Goal: Information Seeking & Learning: Learn about a topic

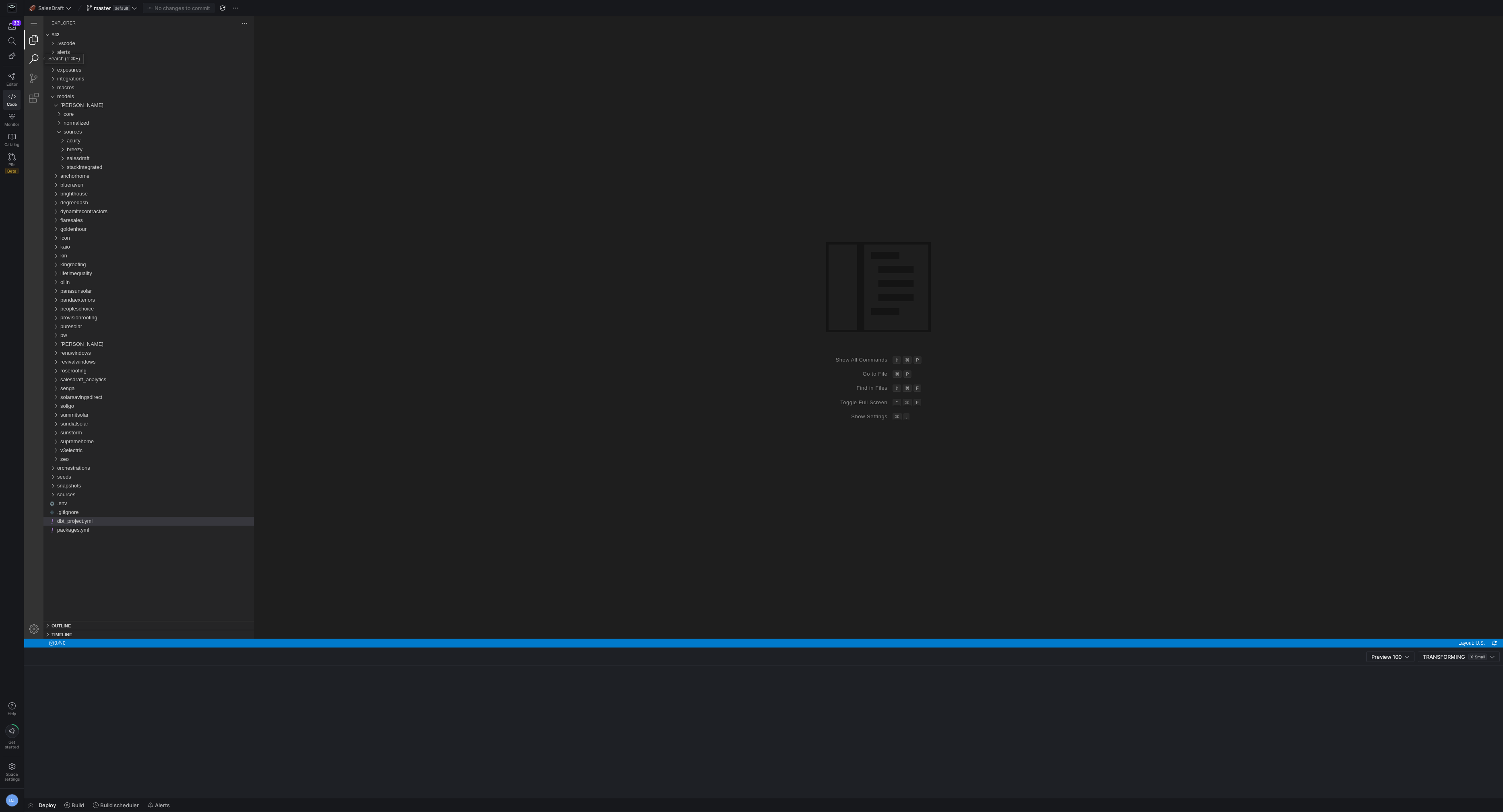
click at [35, 61] on link "Search (⇧⌘F)" at bounding box center [34, 59] width 20 height 20
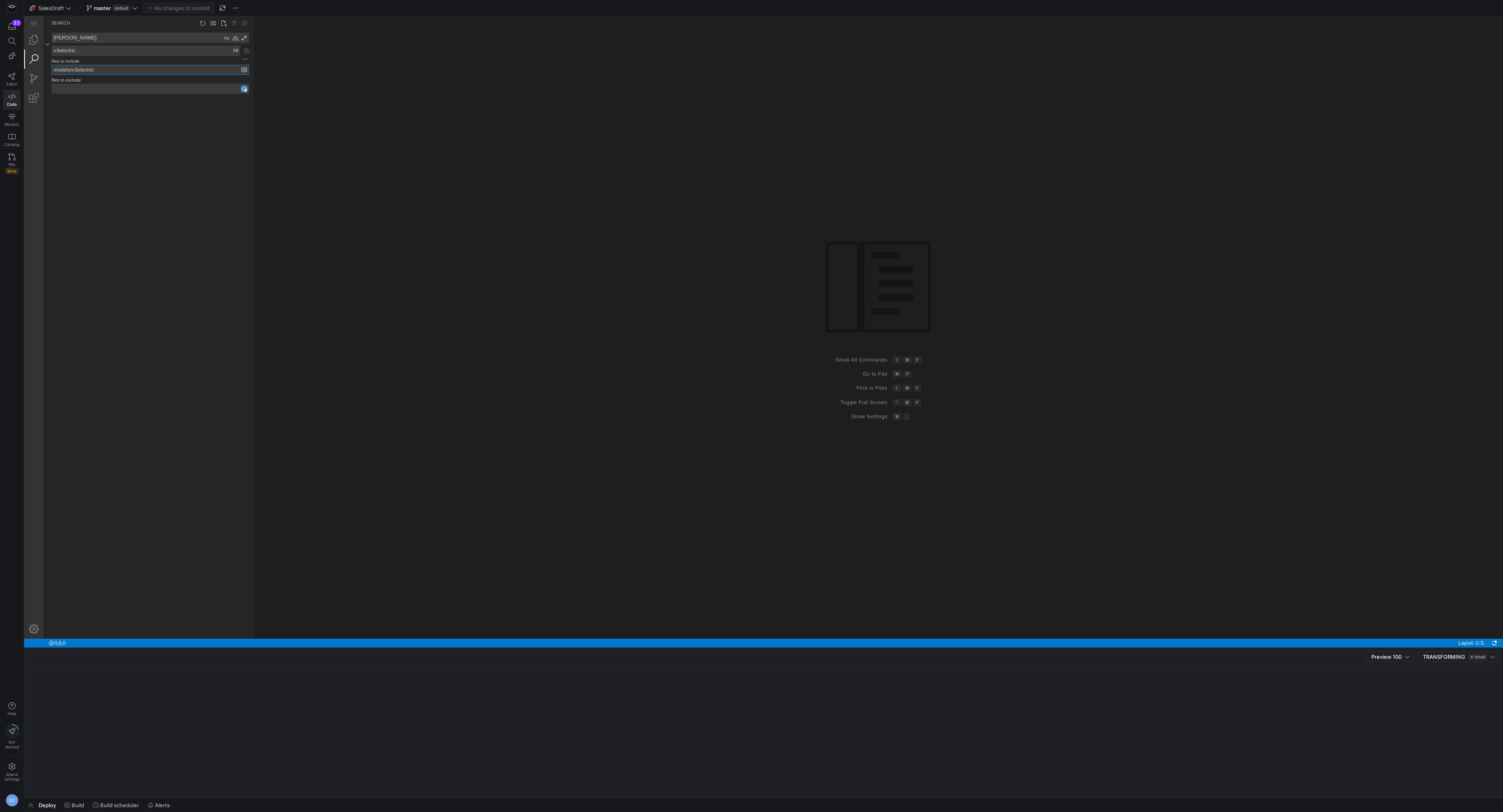
click at [95, 69] on input "models/v3electric" at bounding box center [147, 70] width 190 height 9
click at [92, 68] on input "models/v3electric" at bounding box center [147, 70] width 190 height 9
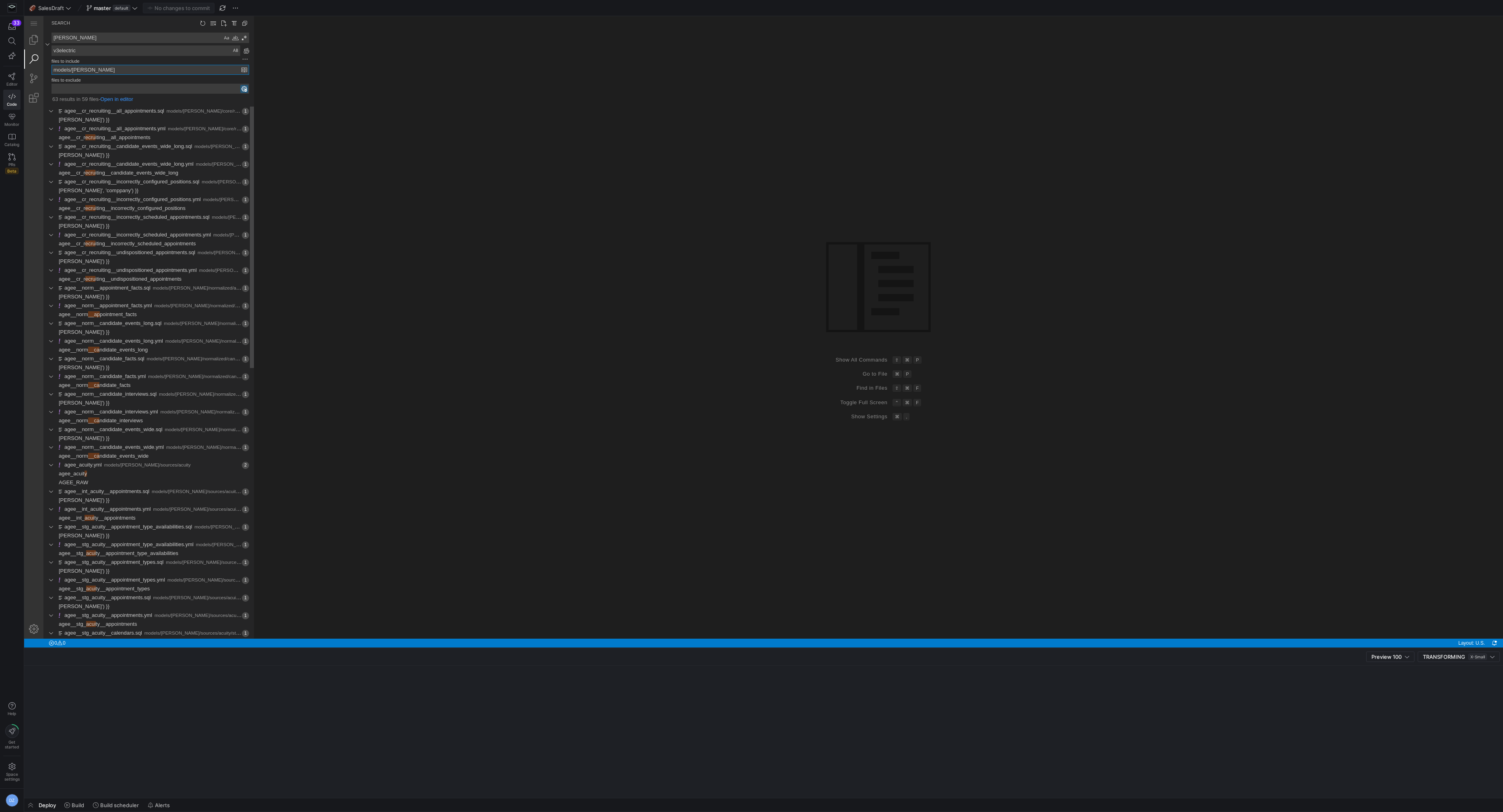
type input "models/[PERSON_NAME]"
click at [71, 49] on textarea "v3electric" at bounding box center [146, 50] width 188 height 10
click at [78, 38] on textarea "[PERSON_NAME]" at bounding box center [137, 38] width 170 height 10
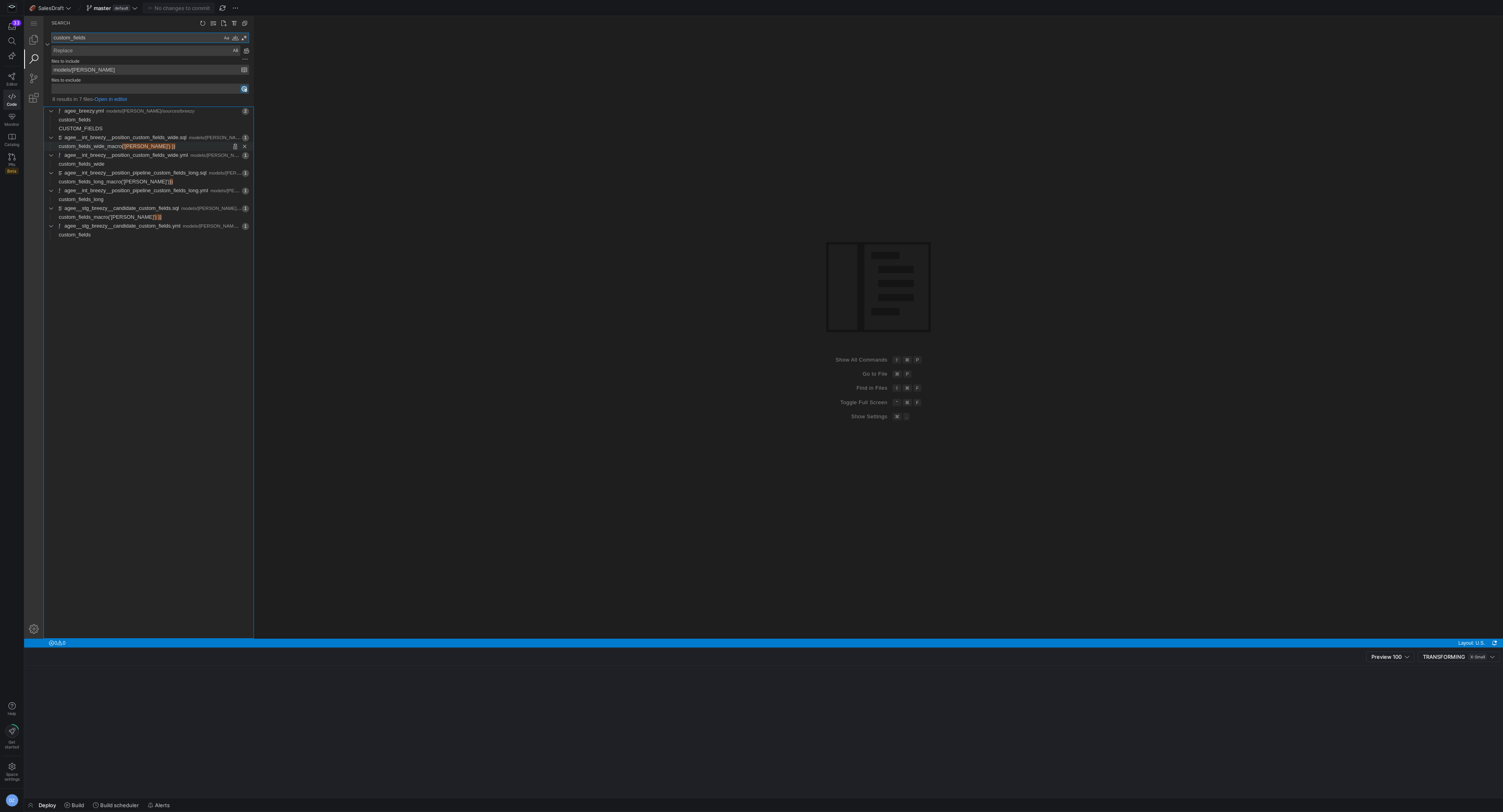
click at [175, 145] on span "Found '('agee') }}' at column 26 in line 'custom_fields_wide_macro('agee') }}'" at bounding box center [215, 147] width 78 height 9
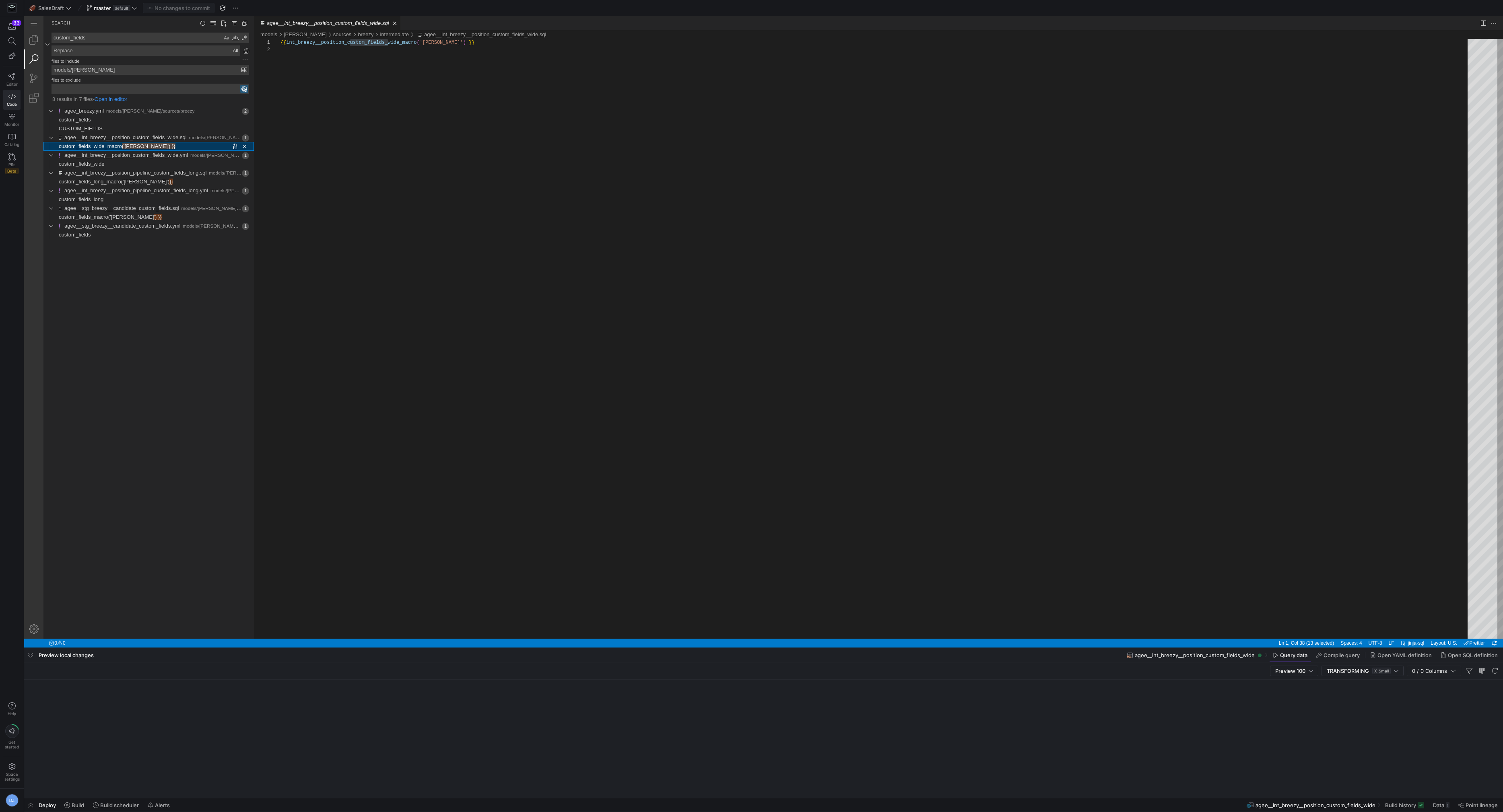
scroll to position [7, 107]
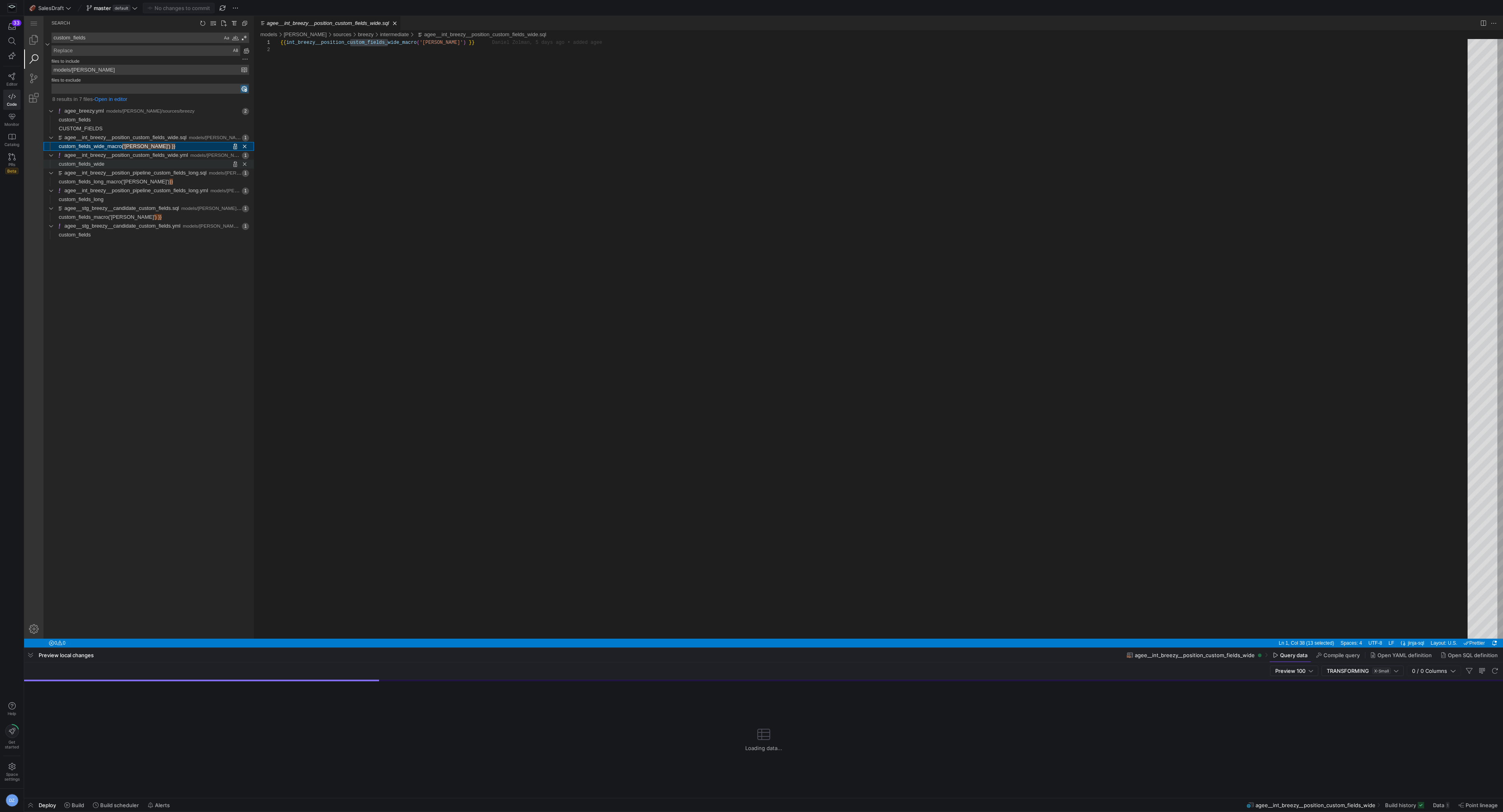
click at [151, 162] on span "Found '' at column 39 in line 'custom_fields_wide'" at bounding box center [179, 164] width 150 height 9
click at [170, 180] on span "}}" at bounding box center [171, 181] width 4 height 6
click at [126, 197] on span "Found '' at column 48 in line 'custom_fields_long'" at bounding box center [179, 199] width 151 height 9
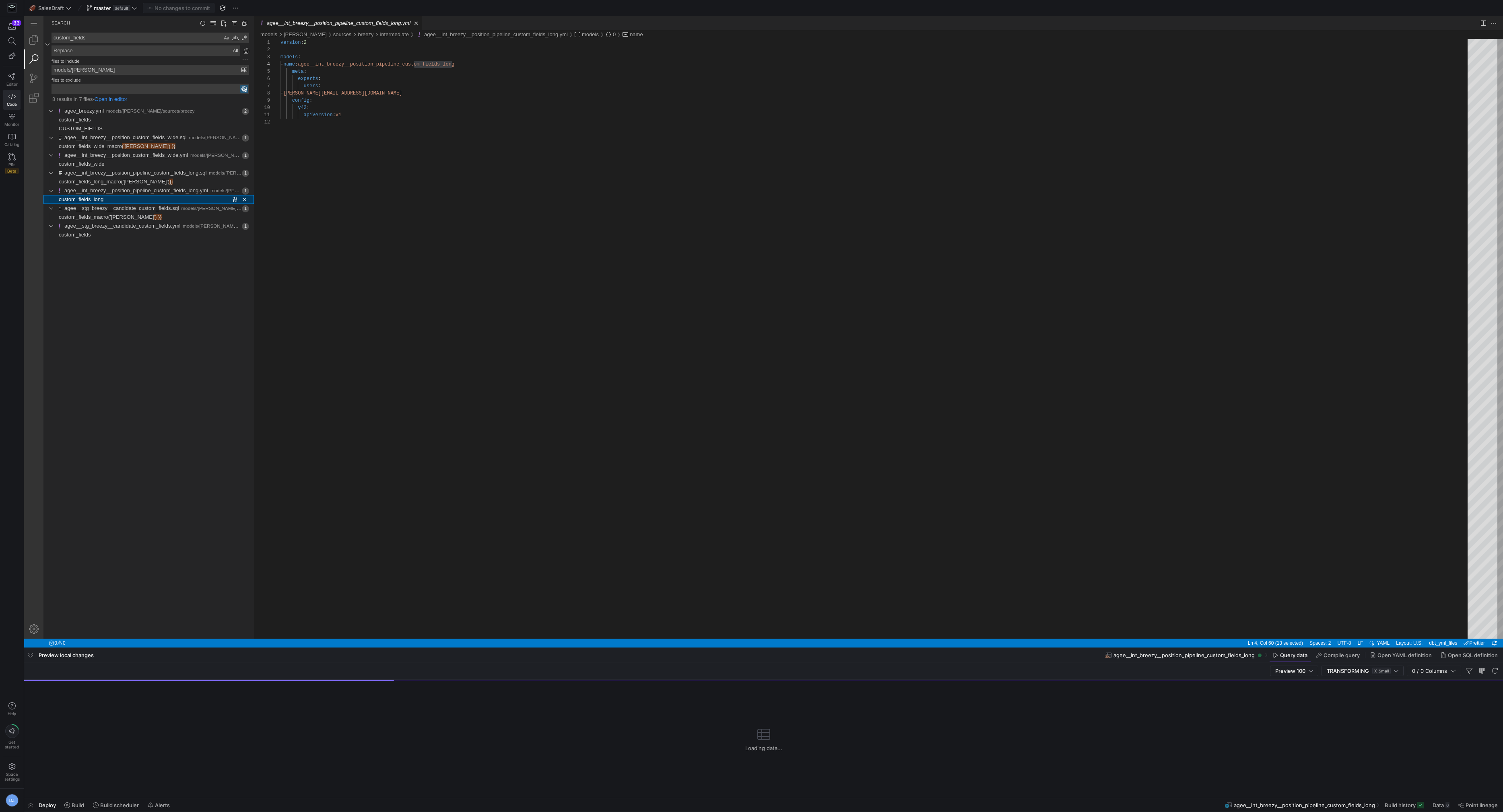
scroll to position [72, 171]
click at [103, 214] on span "custom_fields_macro('[PERSON_NAME]" at bounding box center [106, 216] width 95 height 6
click at [327, 43] on div "{{ stg_breezy__candidate_custom_fields_macro ( '[PERSON_NAME]' ) }}" at bounding box center [876, 342] width 1193 height 607
click at [327, 44] on div "{{ stg_breezy__candidate_custom_fields_macro ( '[PERSON_NAME]' ) }}" at bounding box center [876, 342] width 1193 height 607
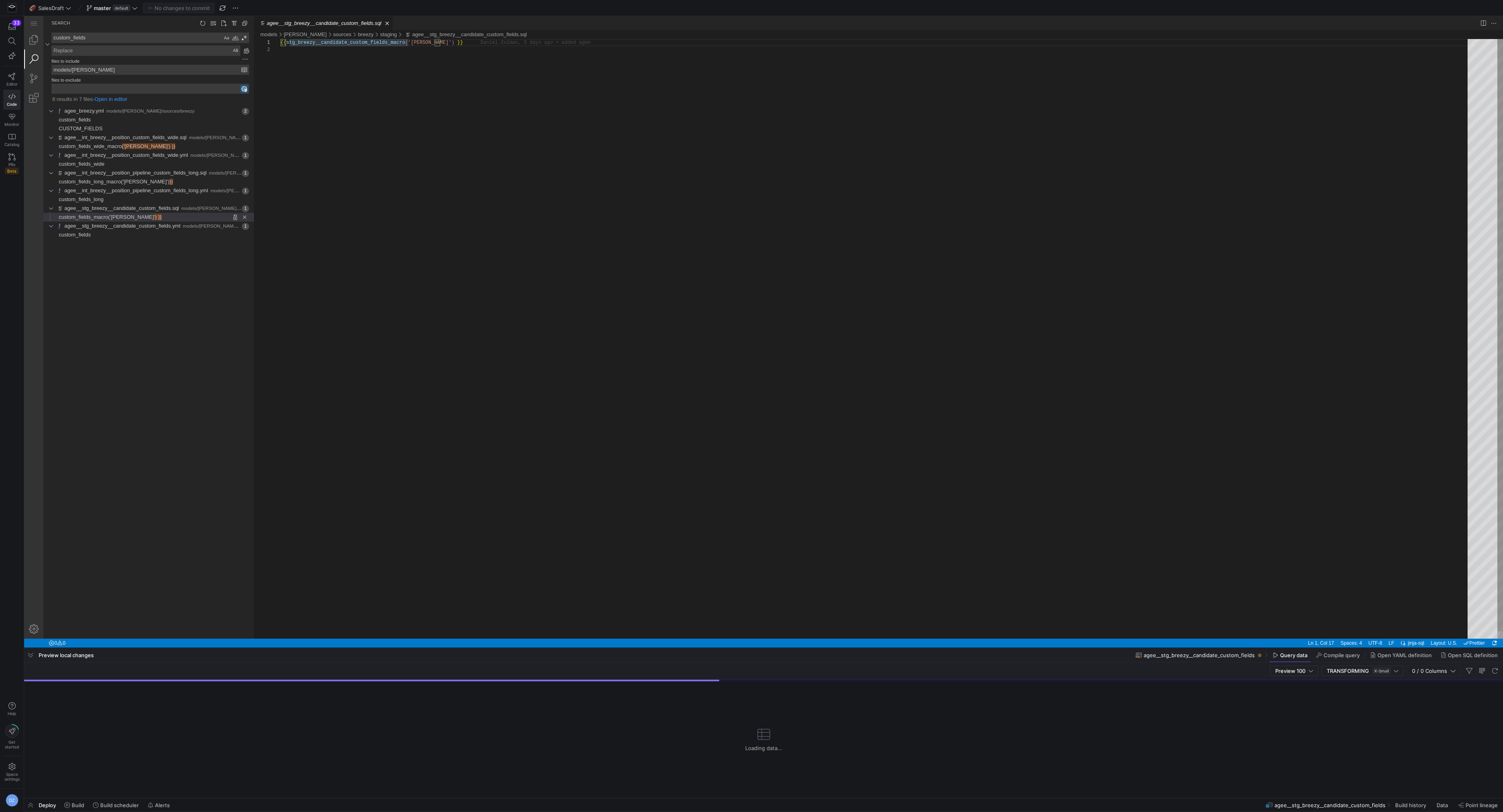
scroll to position [0, 111]
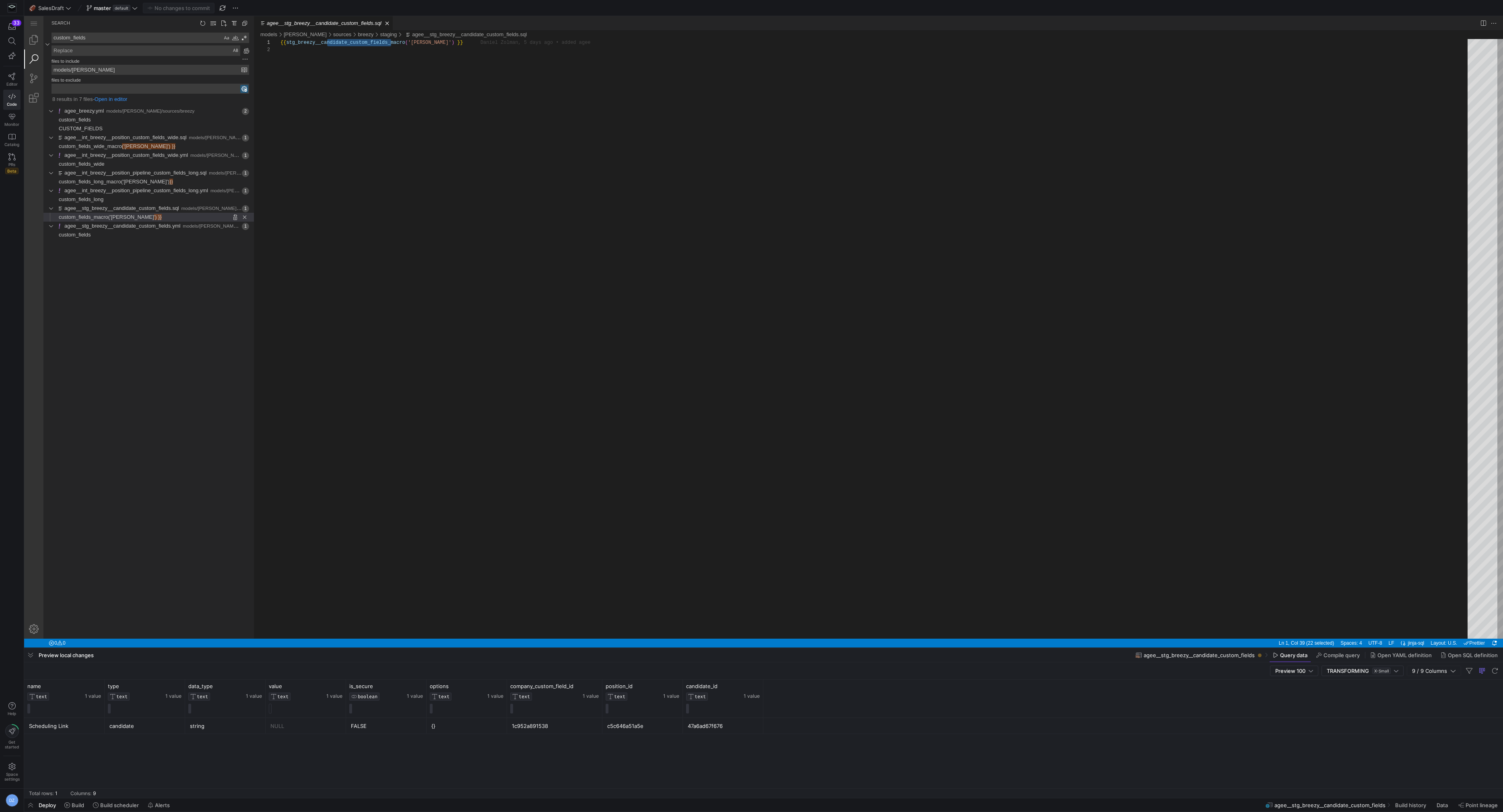
click at [137, 42] on textarea "custom_fields" at bounding box center [137, 38] width 170 height 10
paste textarea "andidate_"
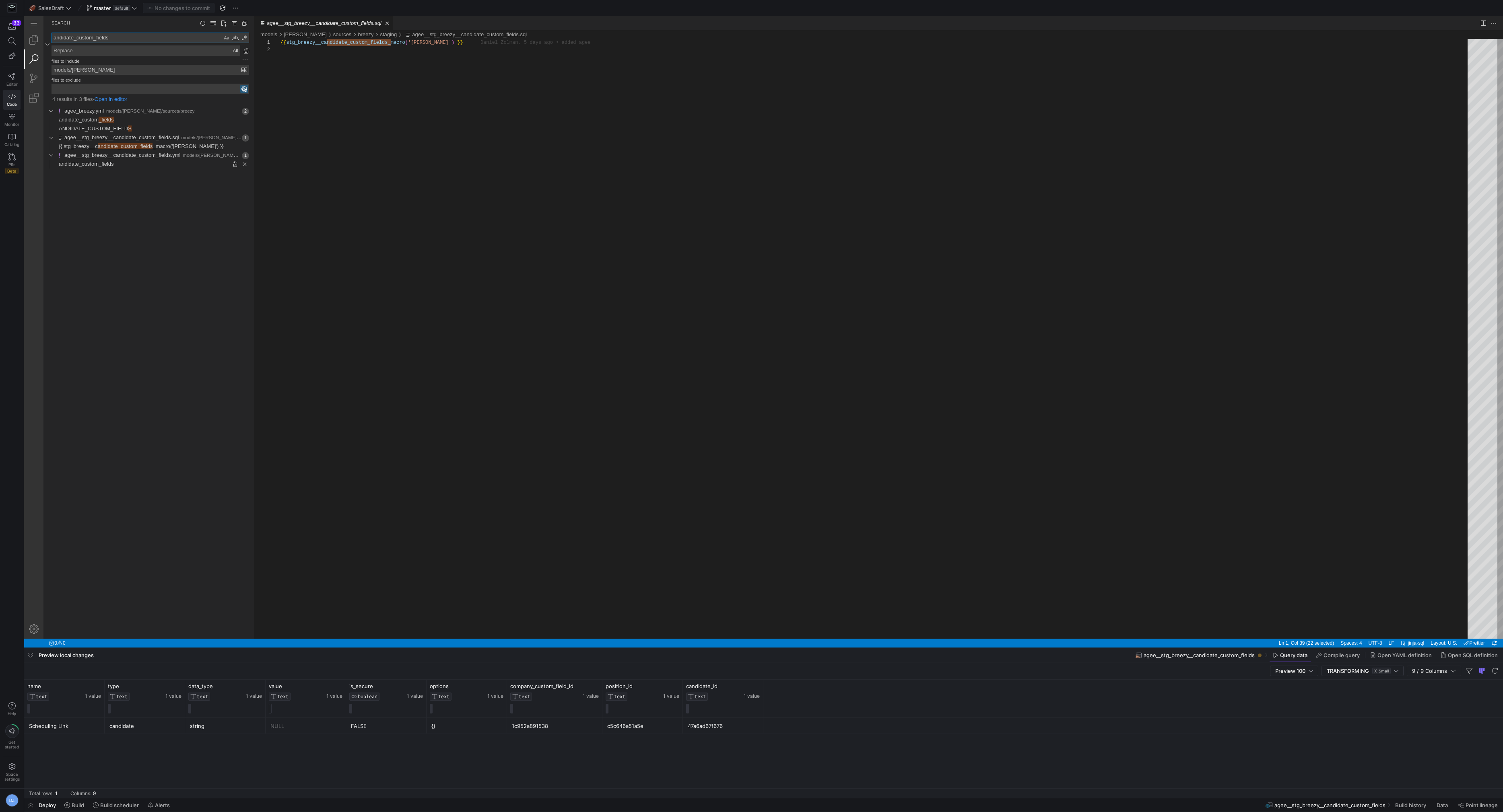
type textarea "andidate_custom_fields"
click at [113, 162] on span "andidate_custom_fields" at bounding box center [86, 164] width 55 height 6
click at [110, 145] on span "andidate_custom_fields" at bounding box center [125, 146] width 55 height 6
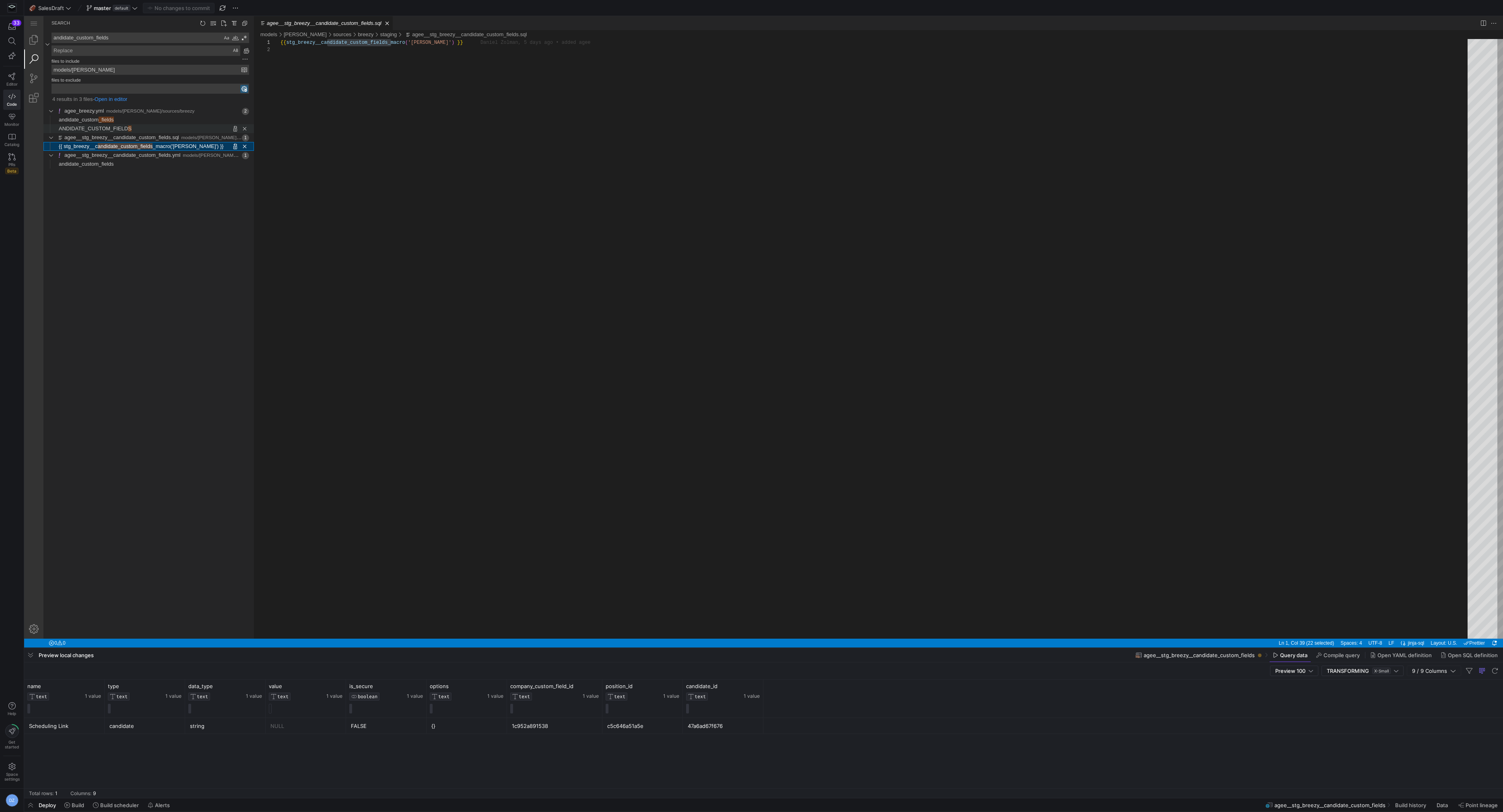
click at [108, 129] on span "ANDIDATE_CUSTOM_FIELD" at bounding box center [93, 128] width 69 height 6
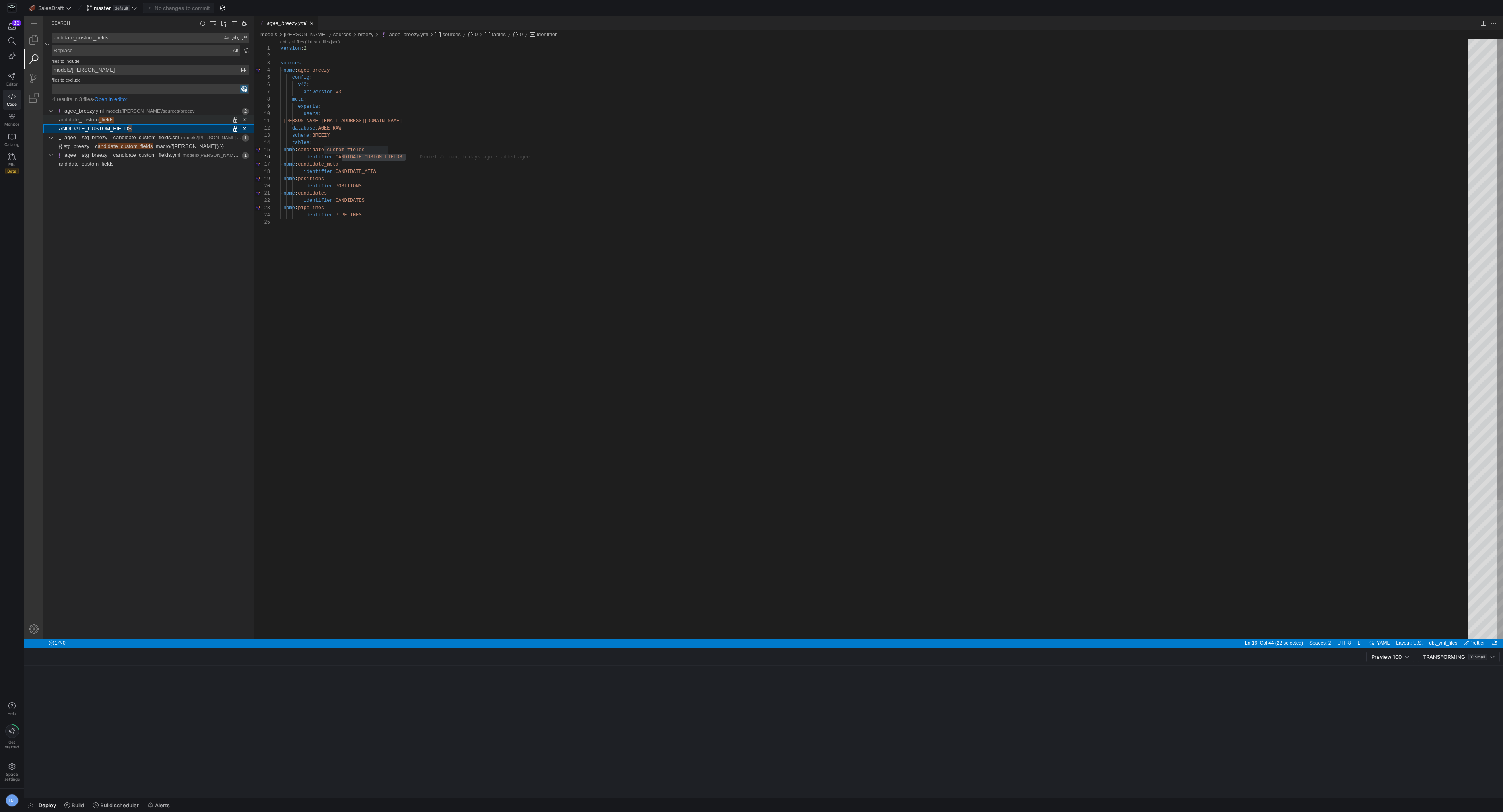
click at [108, 123] on link "andidate_custom _fields" at bounding box center [86, 120] width 55 height 9
click at [110, 143] on span "andidate_custom_fields" at bounding box center [125, 146] width 55 height 6
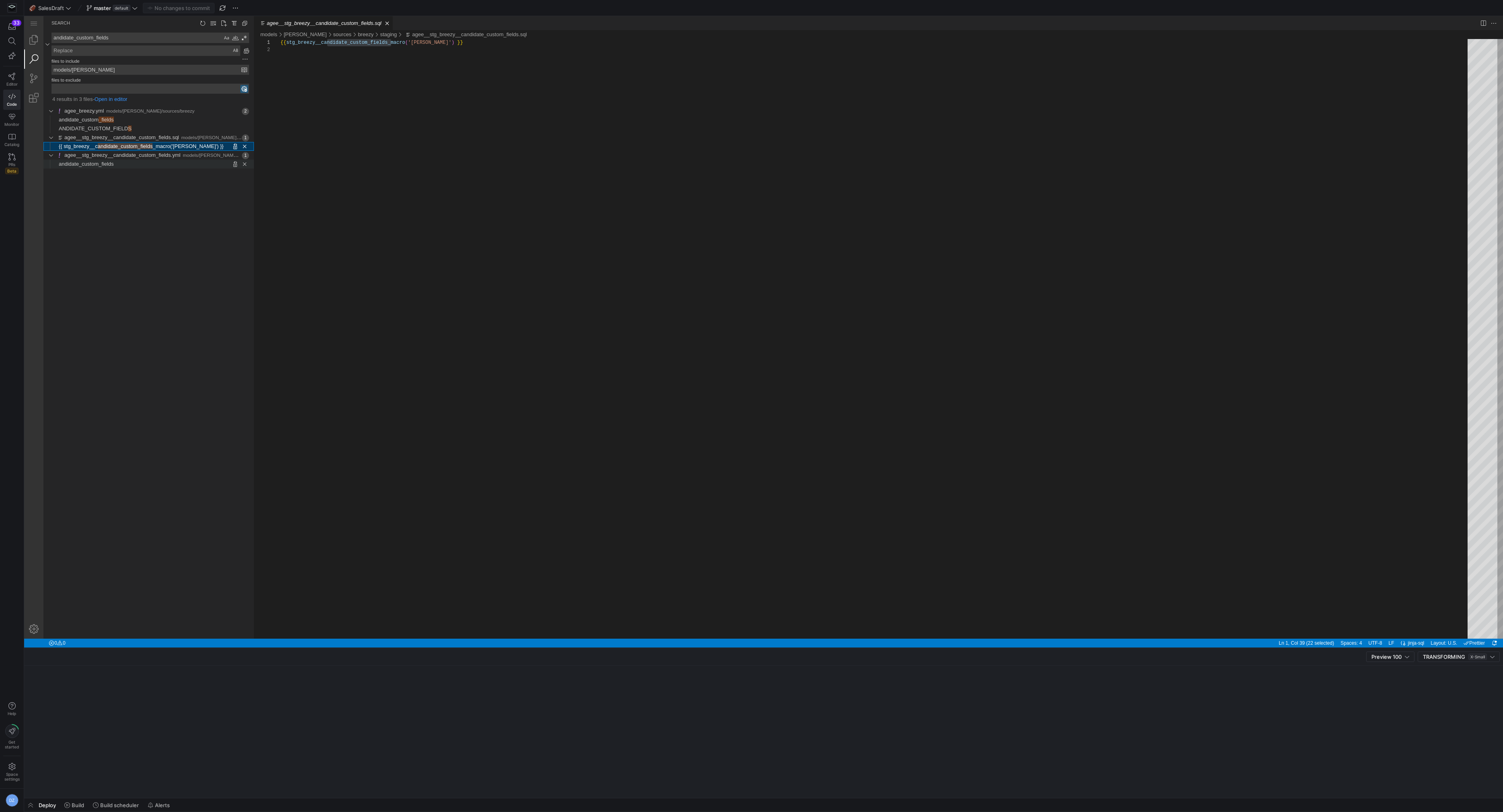
scroll to position [7, 111]
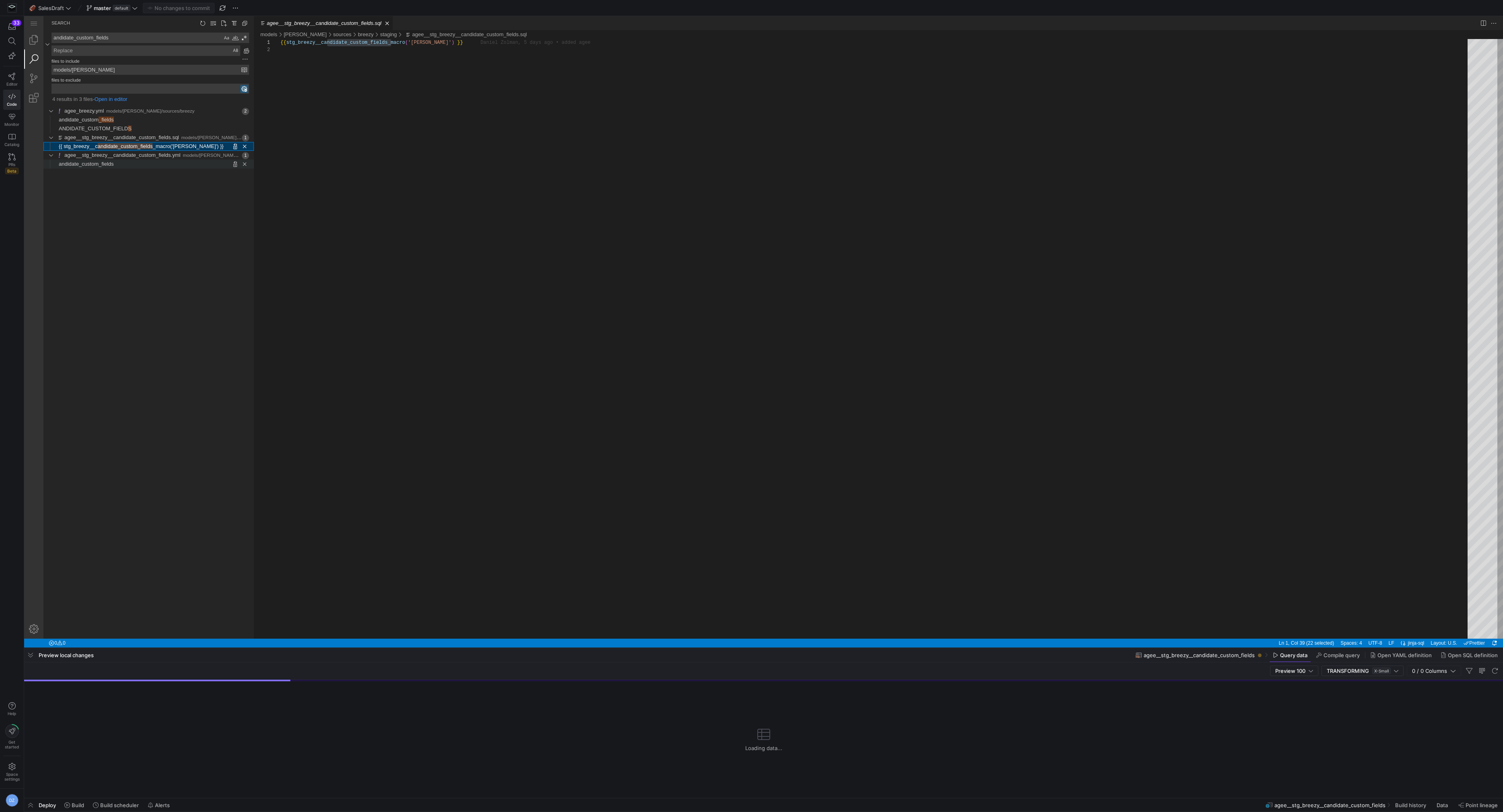
click at [105, 164] on span "andidate_custom_fields" at bounding box center [86, 164] width 55 height 6
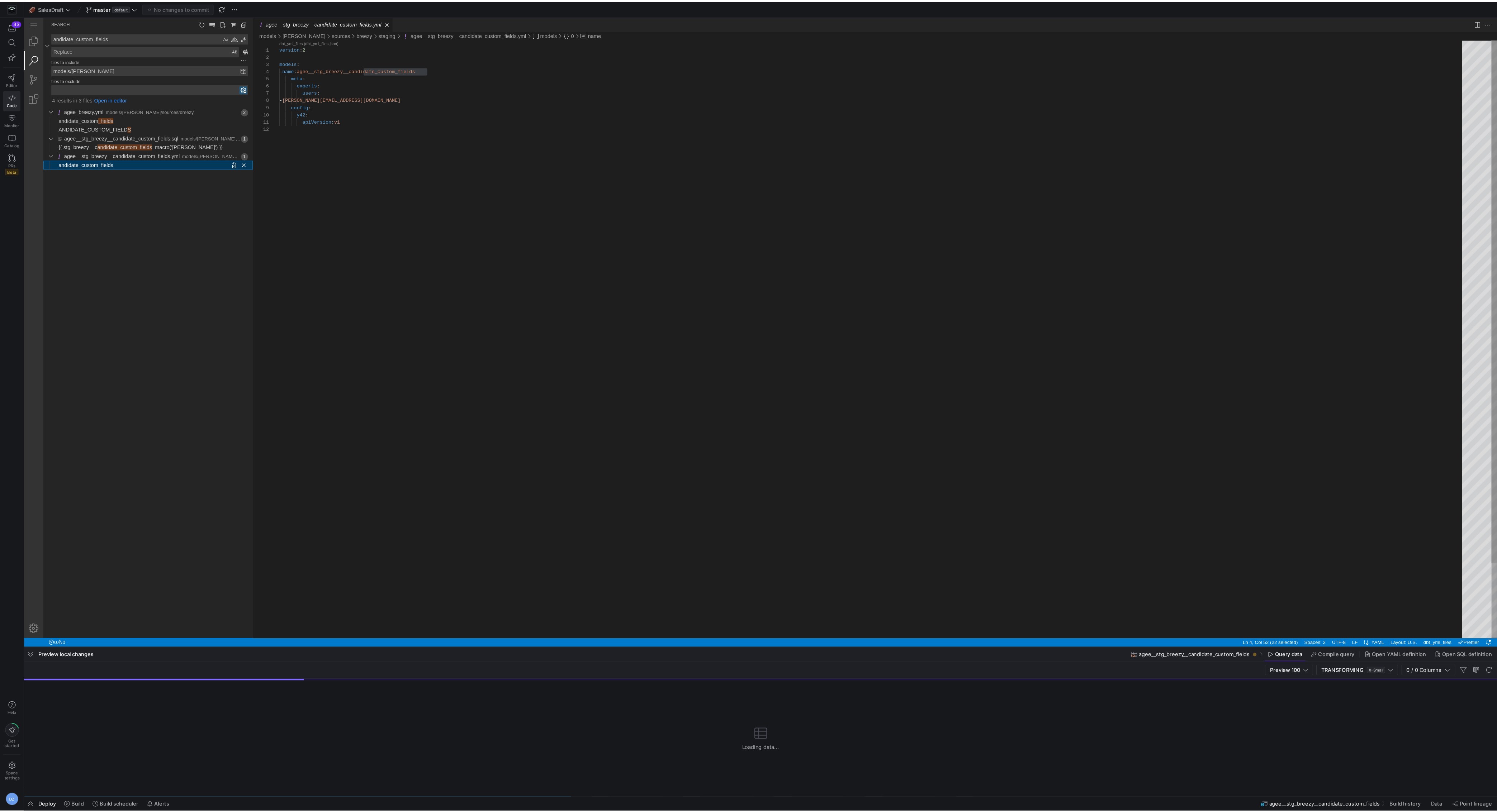
scroll to position [64, 131]
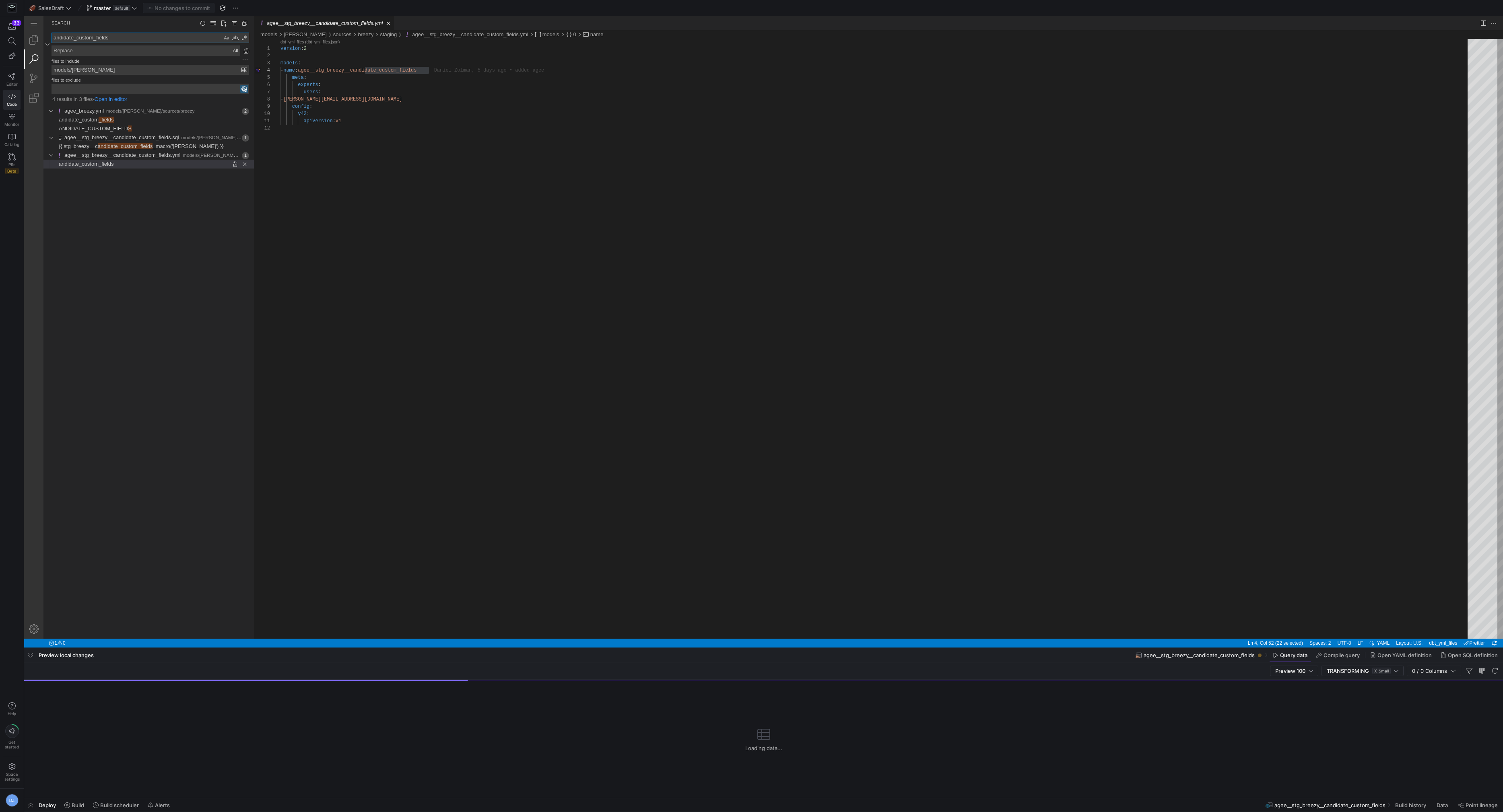
click at [110, 39] on textarea "andidate_custom_fields" at bounding box center [137, 38] width 170 height 10
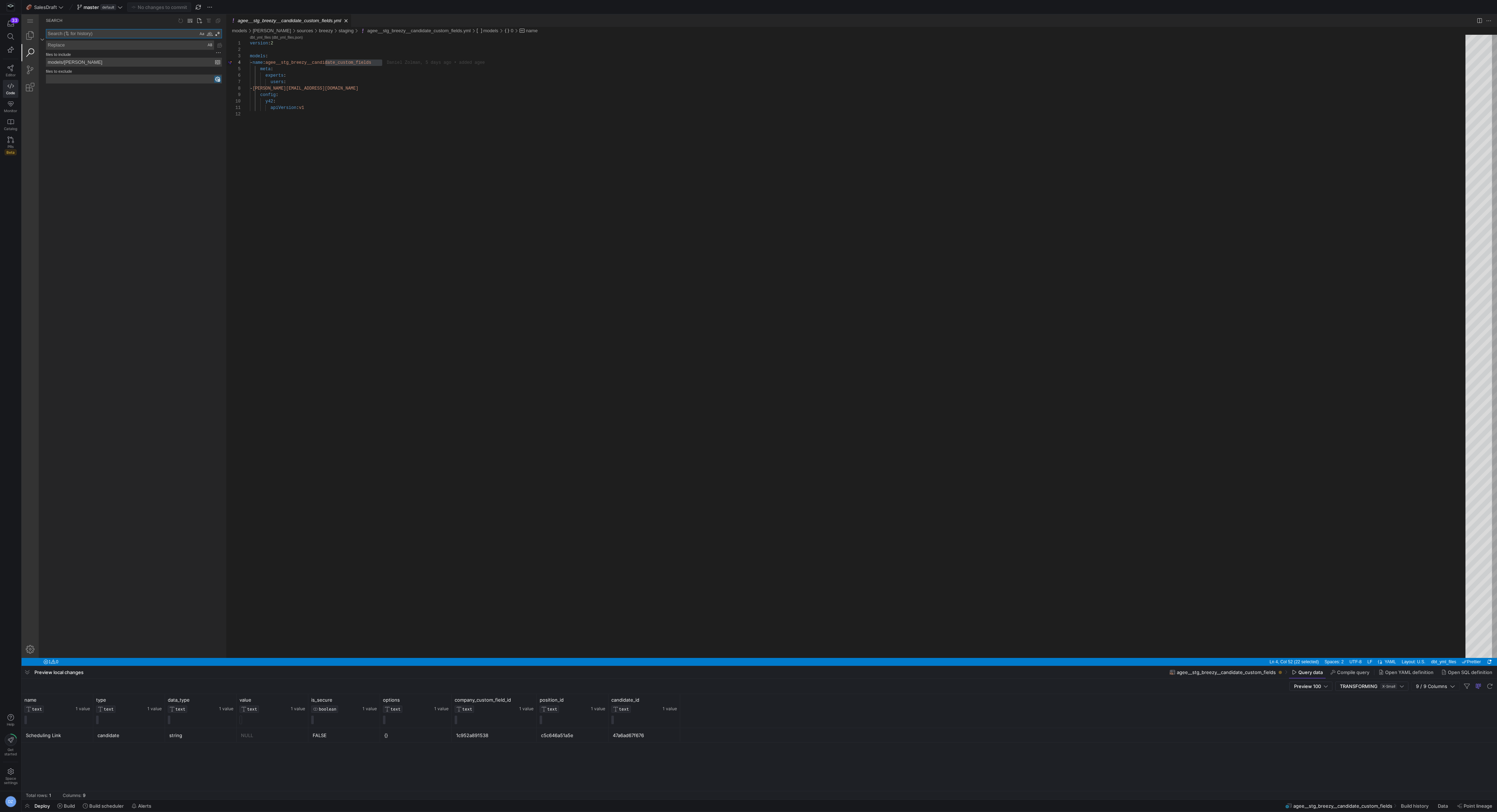
type textarea "apiVersion: v1"
click at [397, 389] on div "version : 2 models : - name : agee__stg_breezy__candidate_custom_fields meta : …" at bounding box center [860, 385] width 1220 height 699
click at [30, 33] on link "Explorer (⇧⌘E)" at bounding box center [30, 35] width 17 height 17
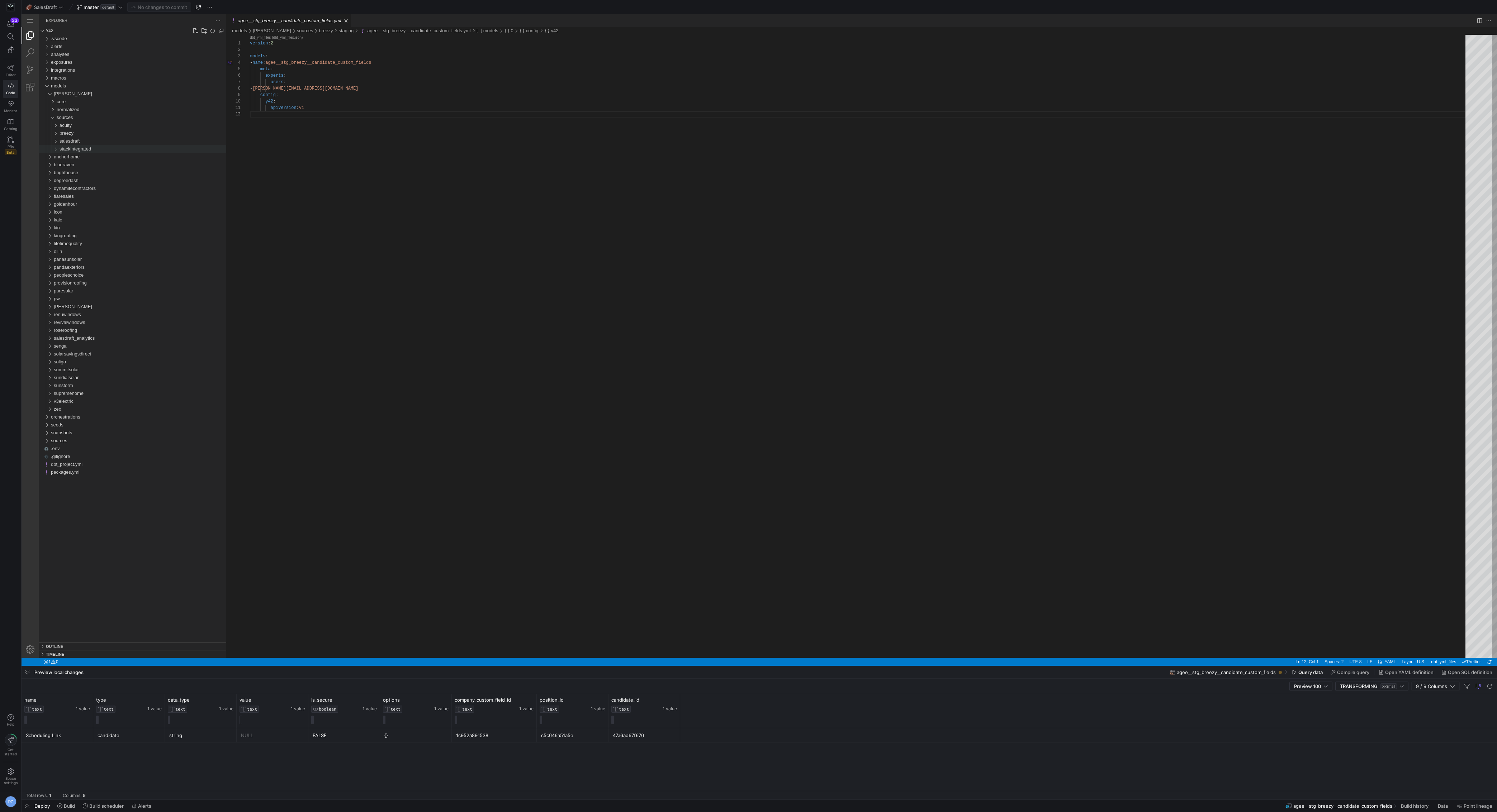
click at [94, 148] on div "stackintegrated" at bounding box center [142, 149] width 167 height 8
click at [89, 148] on span "stackintegrated" at bounding box center [75, 149] width 31 height 5
click at [84, 135] on div "breezy" at bounding box center [142, 134] width 167 height 8
click at [92, 148] on div "staging" at bounding box center [144, 149] width 164 height 8
click at [148, 220] on div "agee__stg_breezy__positions.sql" at bounding box center [145, 220] width 161 height 8
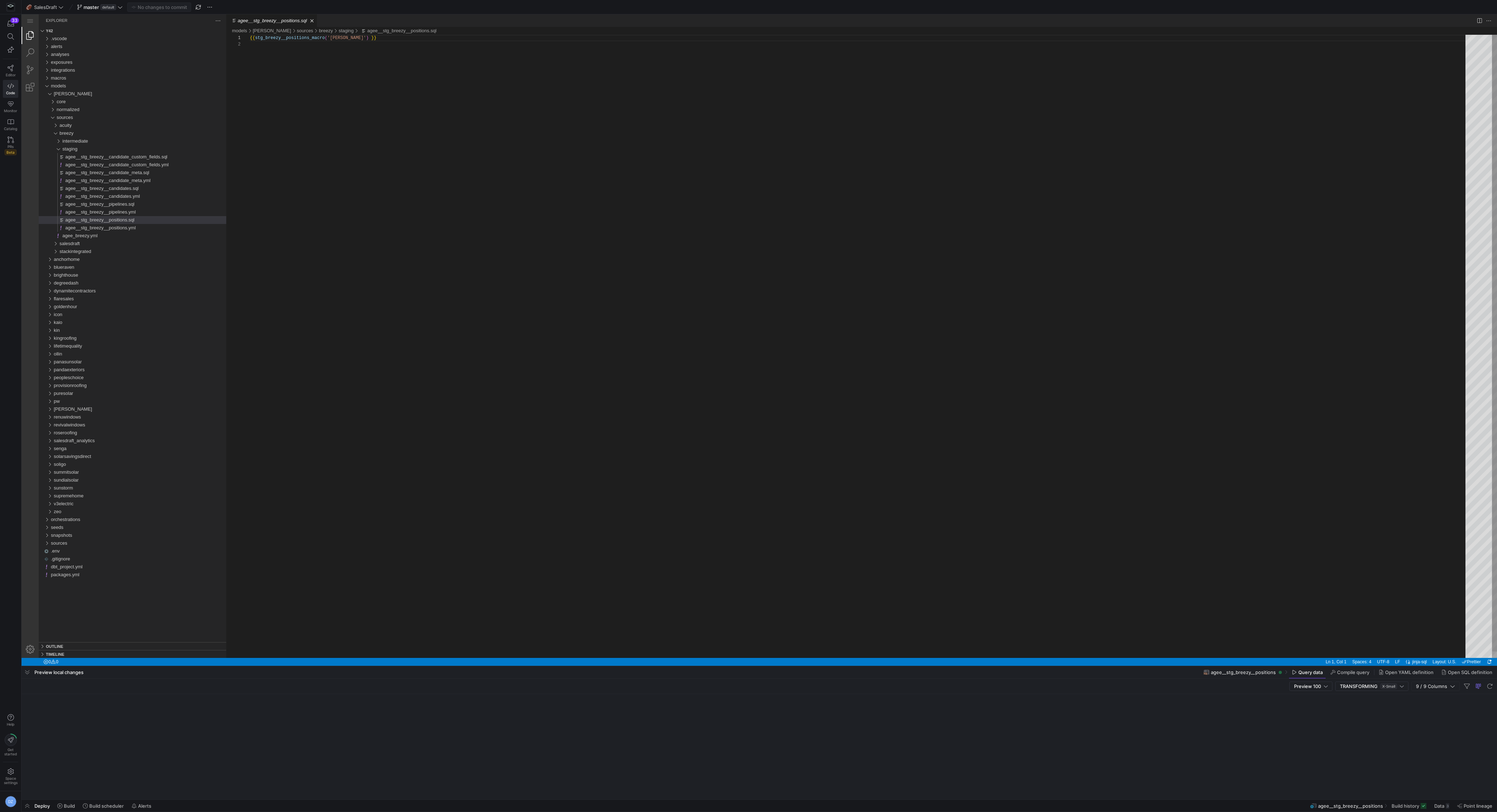
scroll to position [6, 0]
click at [413, 119] on div "{{ stg_breezy__positions_macro ( '[PERSON_NAME]' ) }}" at bounding box center [860, 350] width 1220 height 630
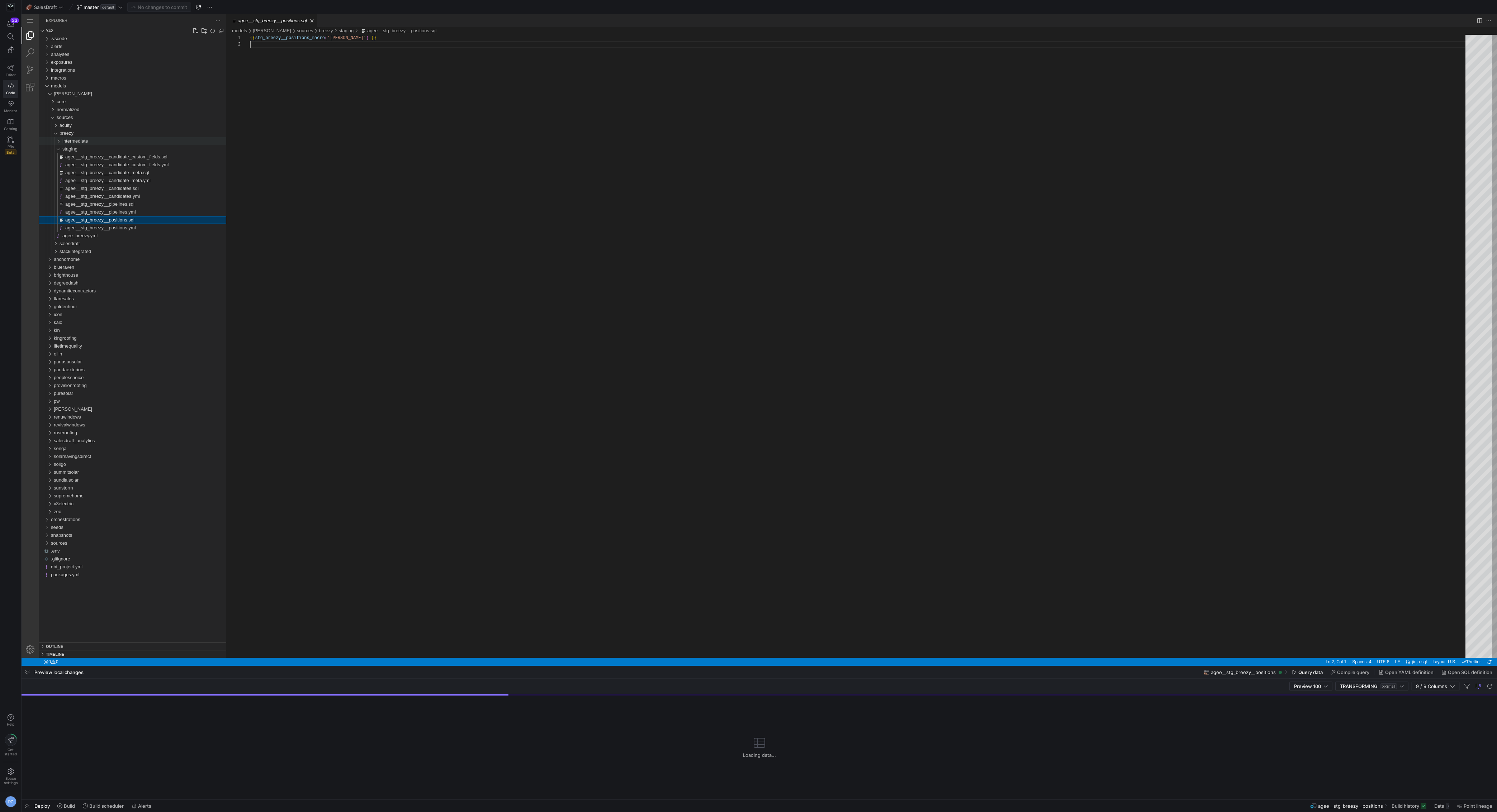
click at [114, 141] on div "intermediate" at bounding box center [144, 141] width 164 height 8
click at [422, 193] on div "{{ stg_breezy__positions_macro ( '[PERSON_NAME]' ) }}" at bounding box center [860, 350] width 1220 height 630
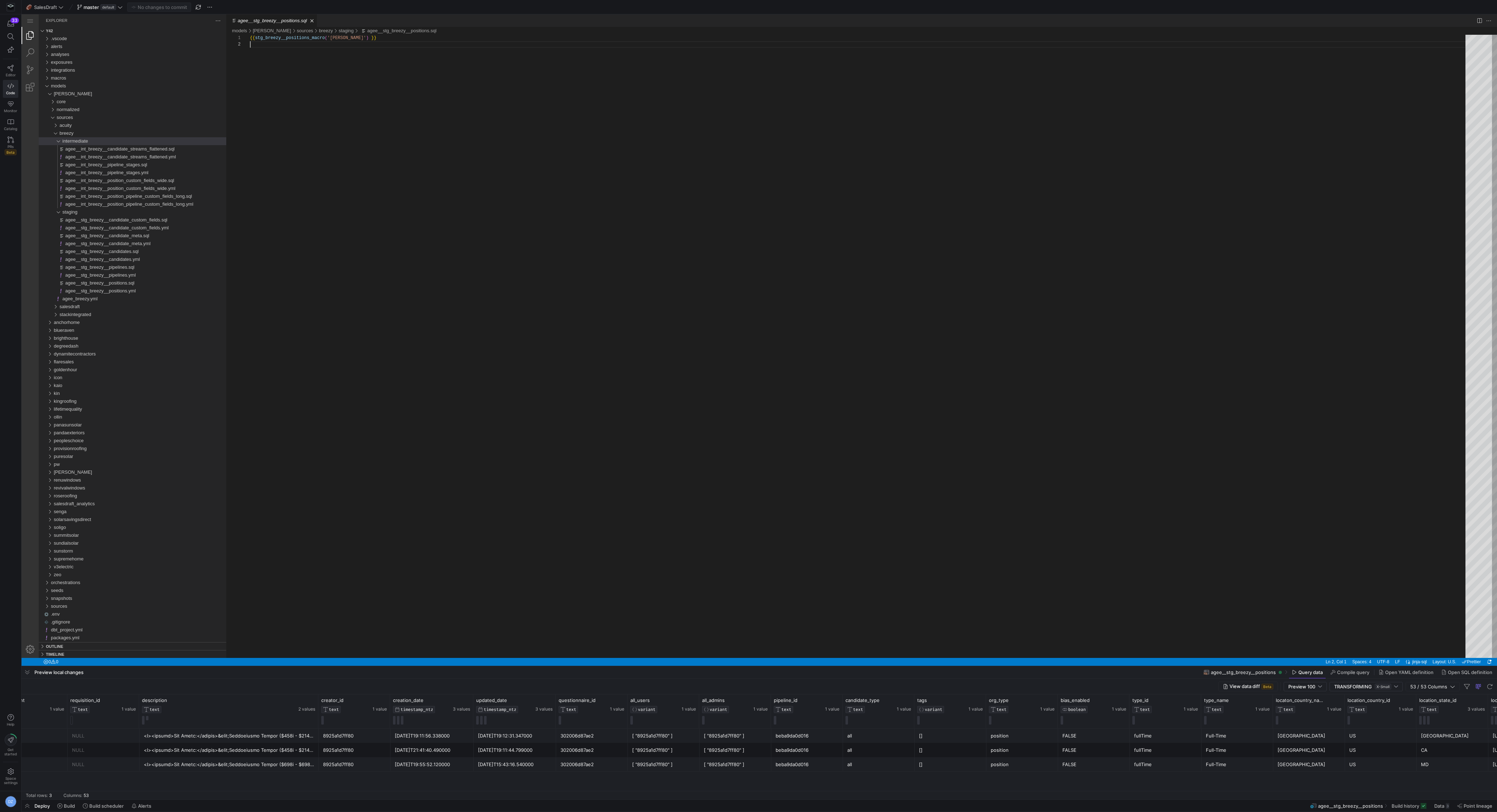
scroll to position [0, 0]
click at [1339, 723] on div "[ { "_id": "d607bdd49c4c", "data_type": "dropdown", "name": "Auto Contact", "op…" at bounding box center [1461, 764] width 63 height 14
click at [871, 520] on div "{{ stg_breezy__positions_macro ( '[PERSON_NAME]' ) }}" at bounding box center [860, 350] width 1220 height 630
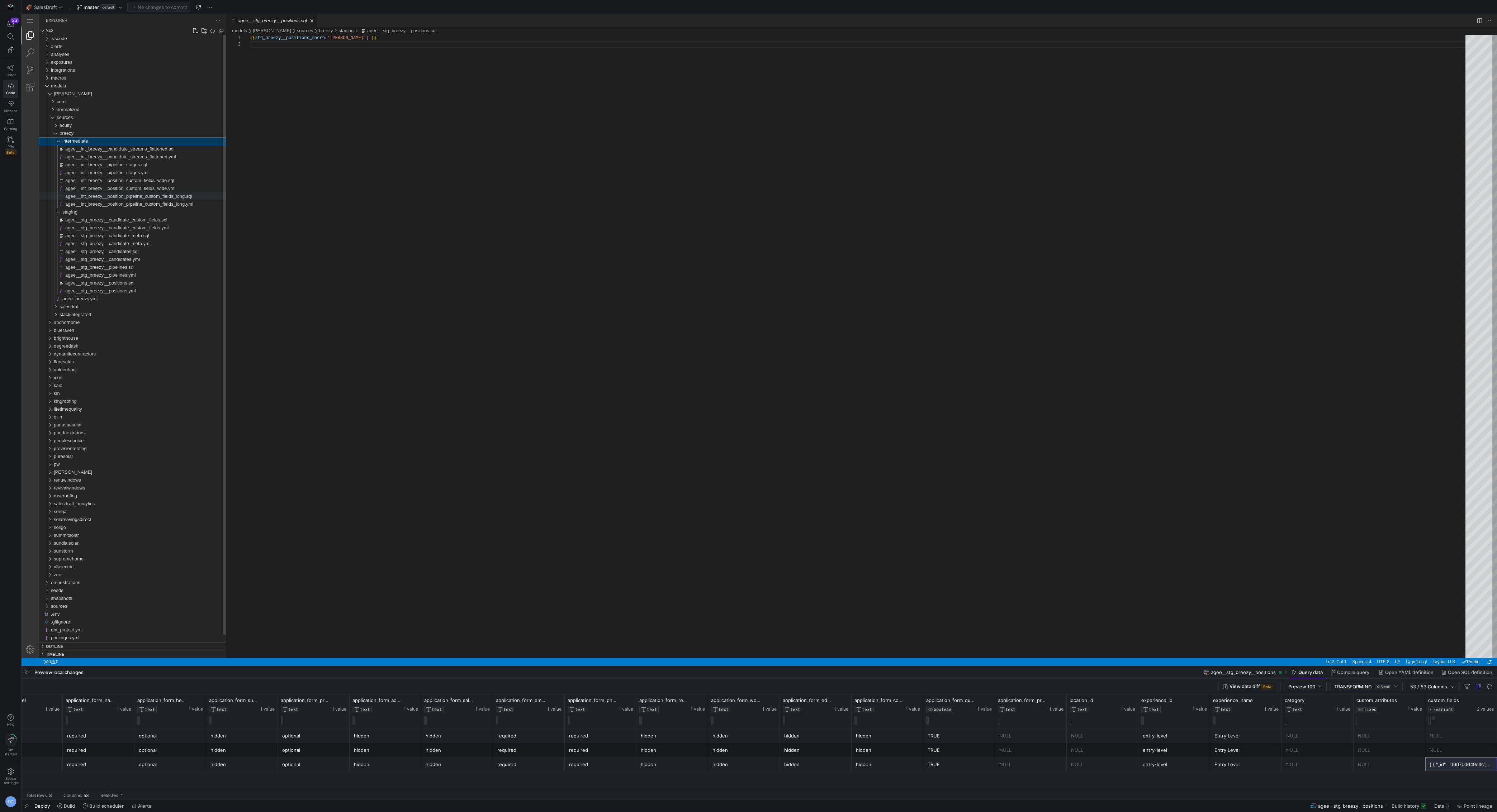
click at [159, 197] on span "agee__int_breezy__position_pipeline_custom_fields_long.sql" at bounding box center [128, 196] width 127 height 5
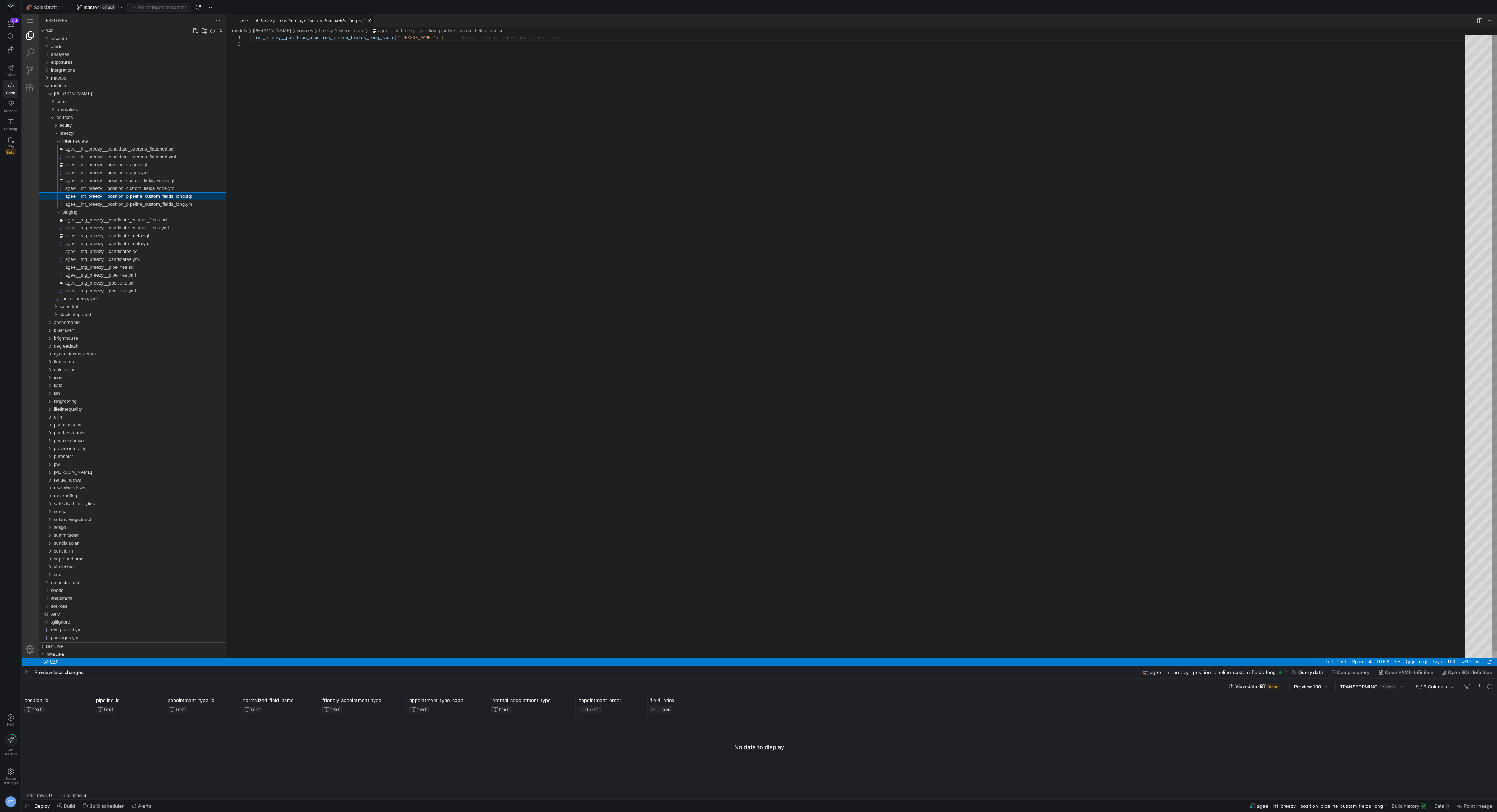
drag, startPoint x: 435, startPoint y: 679, endPoint x: 404, endPoint y: 573, distance: 110.4
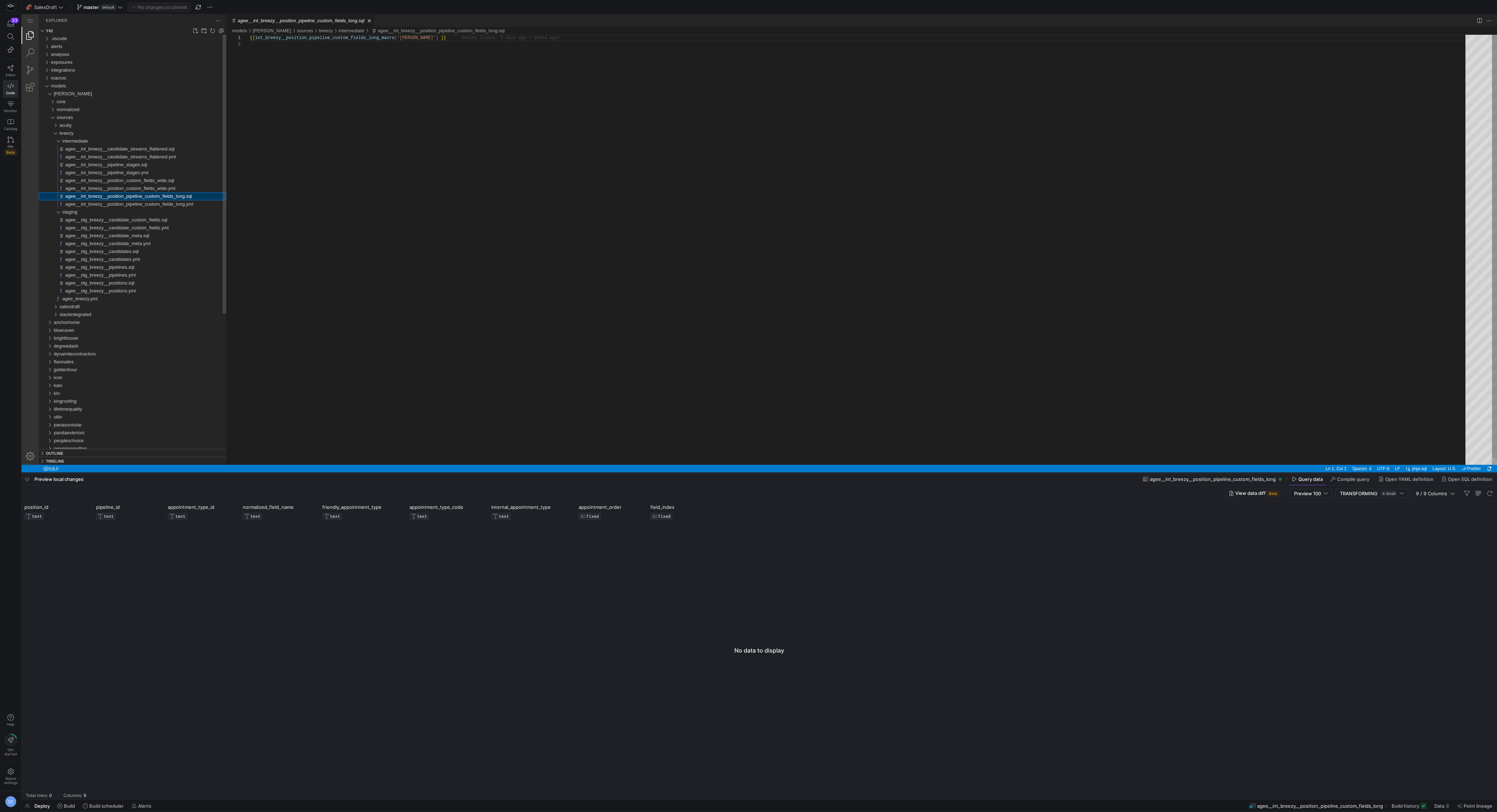
click at [410, 472] on div at bounding box center [759, 473] width 1475 height 3
click at [362, 314] on div at bounding box center [759, 236] width 1475 height 473
click at [139, 283] on div at bounding box center [759, 236] width 1475 height 473
click at [125, 283] on div at bounding box center [759, 236] width 1475 height 473
click at [121, 283] on div at bounding box center [759, 236] width 1475 height 473
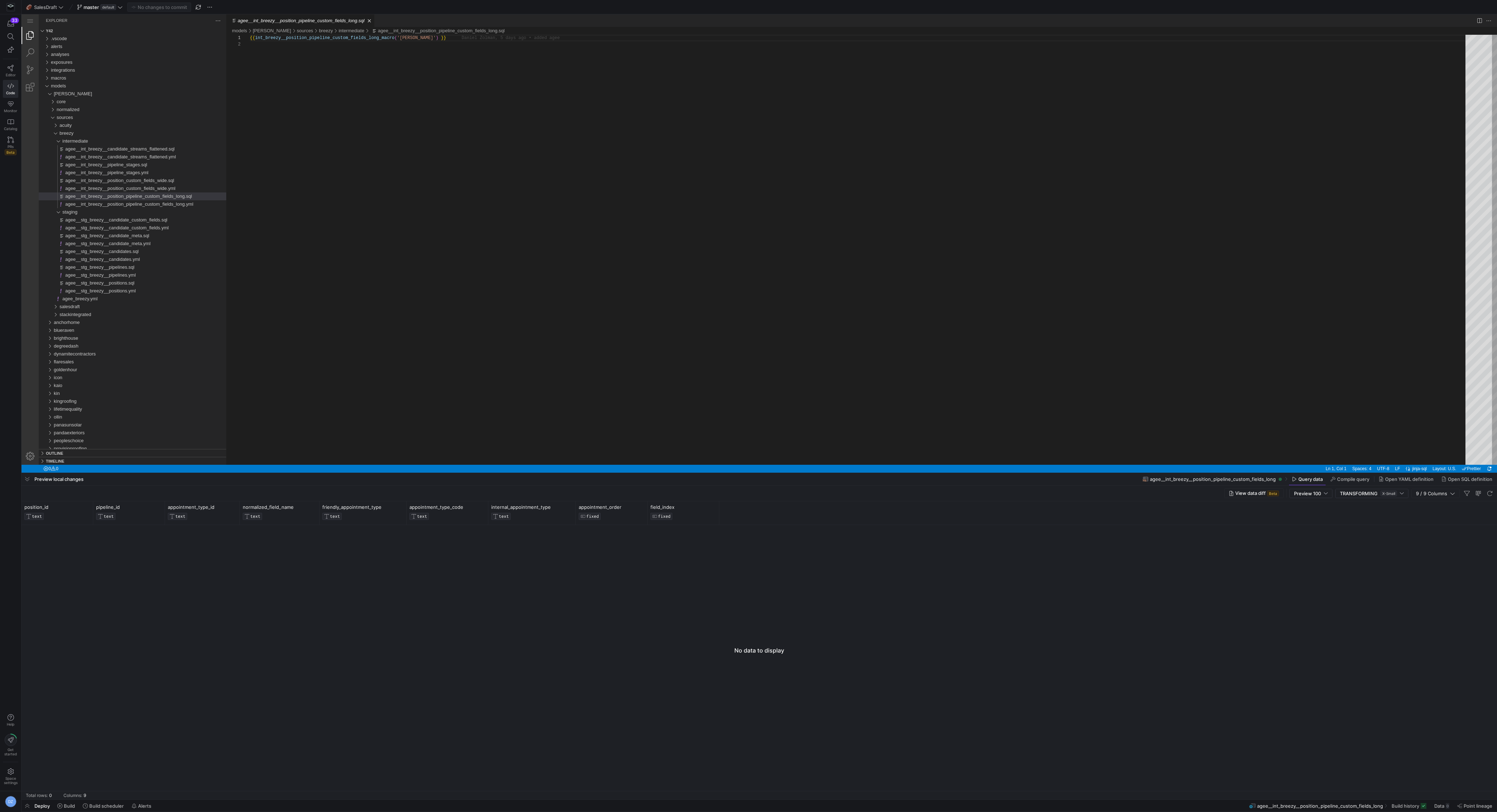
click at [121, 283] on div at bounding box center [759, 236] width 1475 height 473
click at [459, 206] on div at bounding box center [759, 236] width 1475 height 473
click at [457, 207] on div at bounding box center [759, 236] width 1475 height 473
